Goal: Information Seeking & Learning: Check status

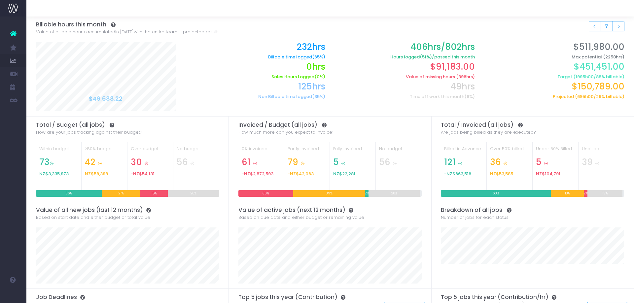
drag, startPoint x: 57, startPoint y: 141, endPoint x: 81, endPoint y: 142, distance: 23.8
click at [53, 141] on span "New Forecast" at bounding box center [44, 140] width 17 height 12
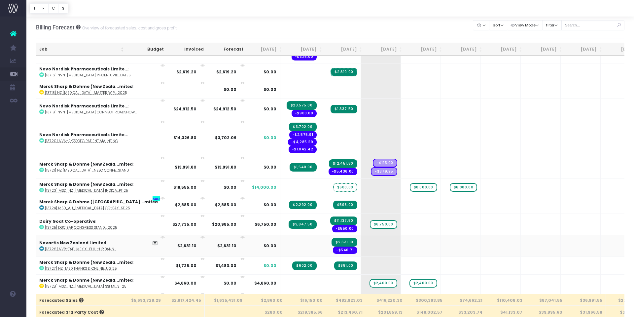
scroll to position [2122, 2]
click at [161, 179] on icon at bounding box center [163, 180] width 4 height 4
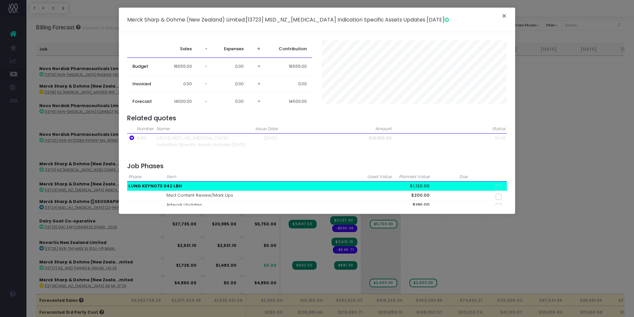
click at [506, 18] on button "×" at bounding box center [505, 17] width 14 height 11
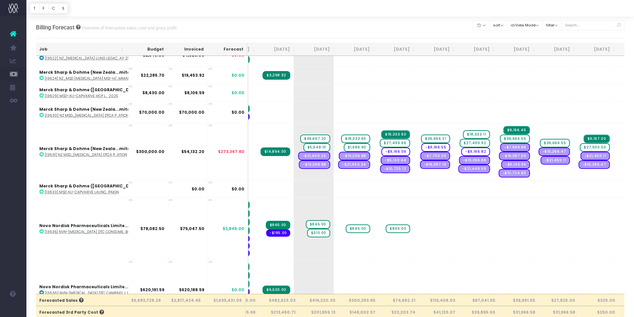
scroll to position [0, 0]
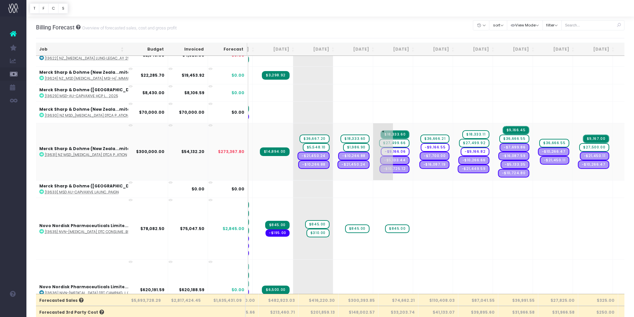
click at [381, 151] on span "-$9,166.06" at bounding box center [395, 151] width 29 height 9
click at [381, 148] on span "-$9,166.06" at bounding box center [395, 151] width 29 height 9
click at [41, 154] on icon at bounding box center [41, 154] width 5 height 5
click at [381, 151] on span "-$9,166.06" at bounding box center [395, 151] width 29 height 9
click at [131, 125] on icon at bounding box center [131, 125] width 4 height 4
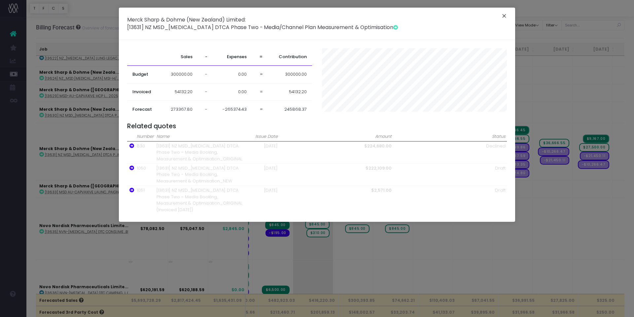
click at [505, 17] on button "×" at bounding box center [505, 17] width 14 height 11
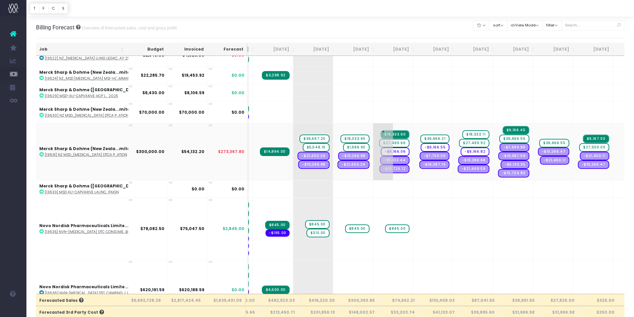
click at [381, 153] on span "-$9,166.06" at bounding box center [395, 151] width 29 height 9
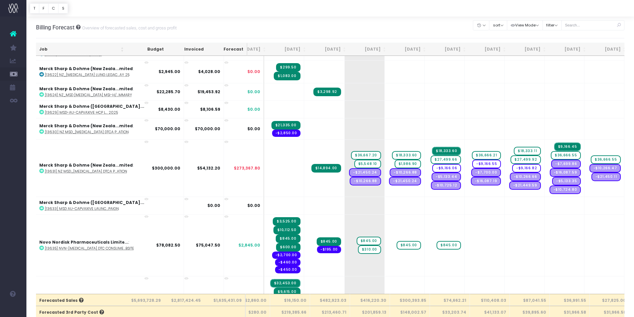
scroll to position [768, 19]
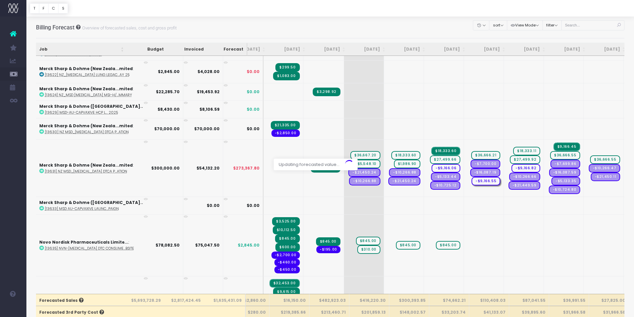
click at [500, 169] on div at bounding box center [317, 158] width 634 height 317
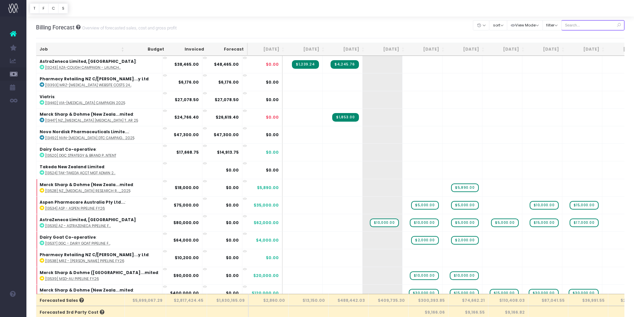
click at [581, 29] on input "text" at bounding box center [593, 25] width 63 height 10
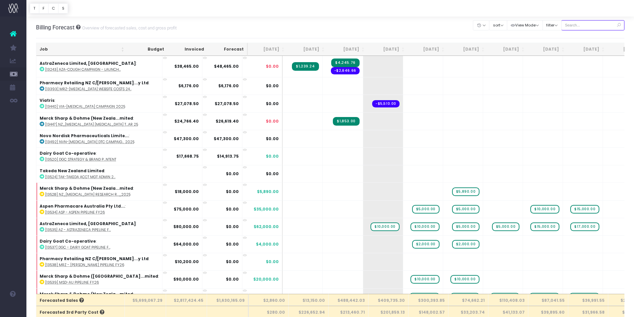
type input "Merck sharp & dohme (New zealand"
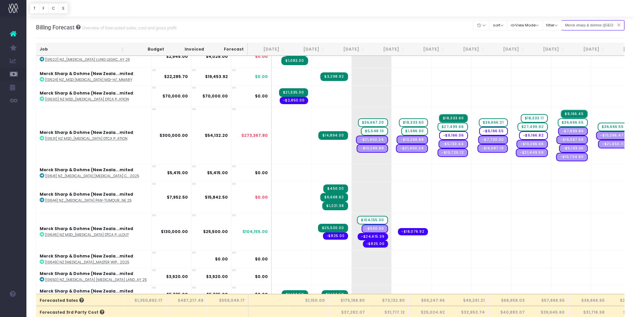
scroll to position [286, 0]
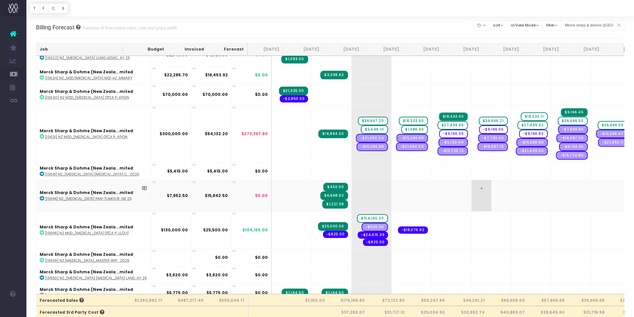
click at [472, 181] on td "+" at bounding box center [492, 195] width 40 height 31
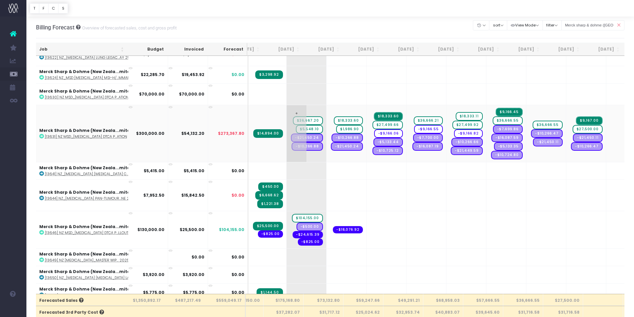
scroll to position [0, 0]
